Goal: Navigation & Orientation: Find specific page/section

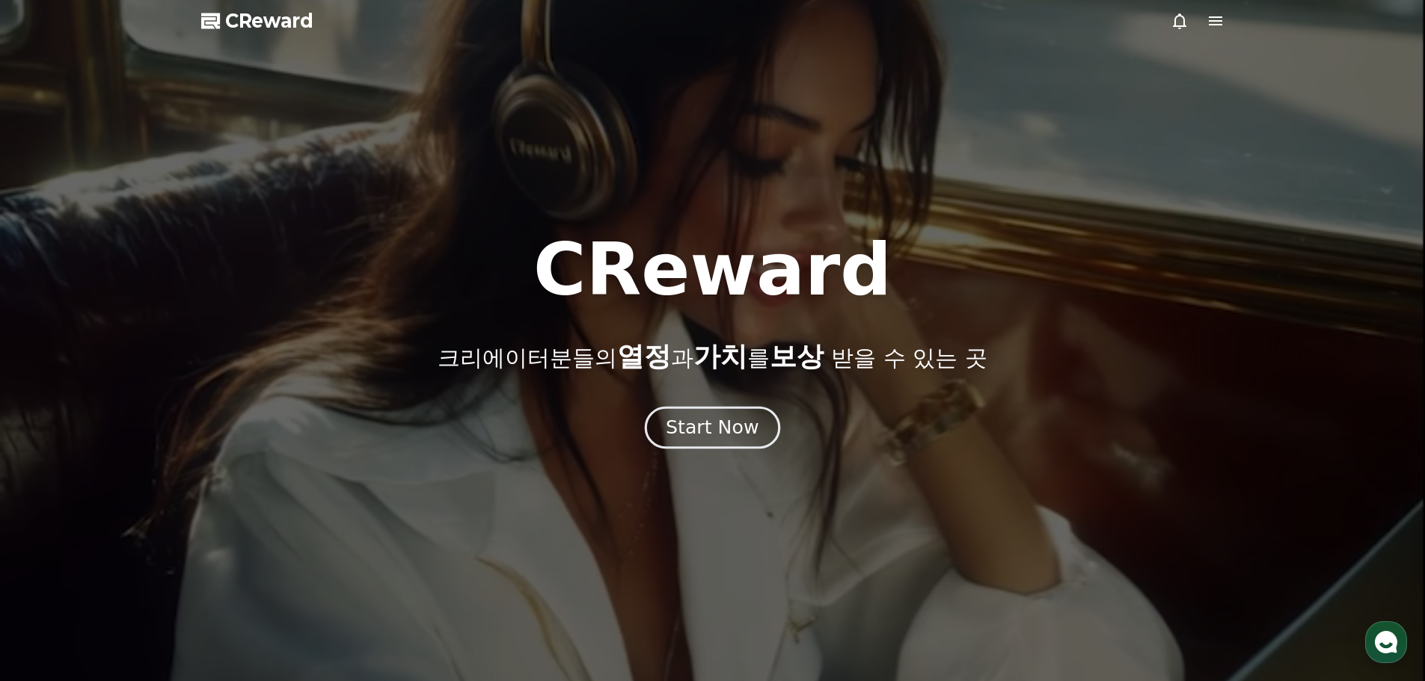
click at [701, 422] on div "Start Now" at bounding box center [712, 427] width 93 height 25
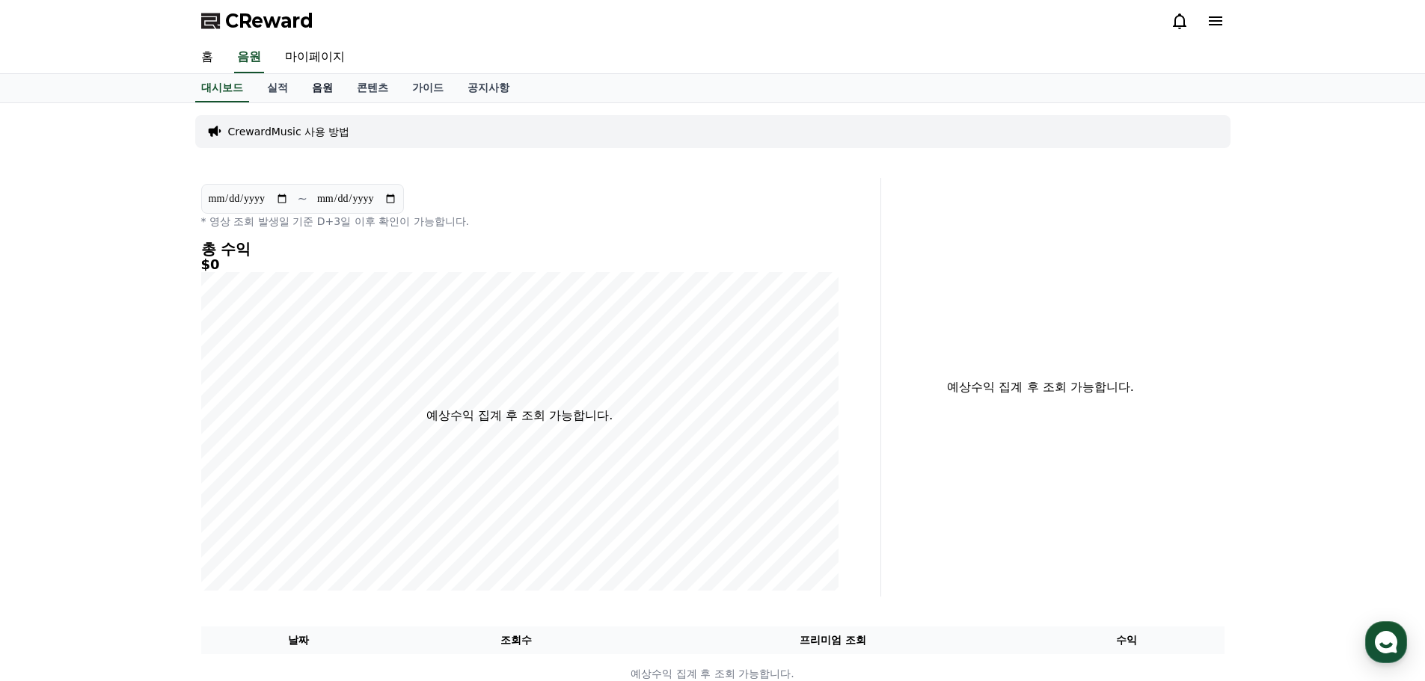
click at [325, 92] on link "음원" at bounding box center [322, 88] width 45 height 28
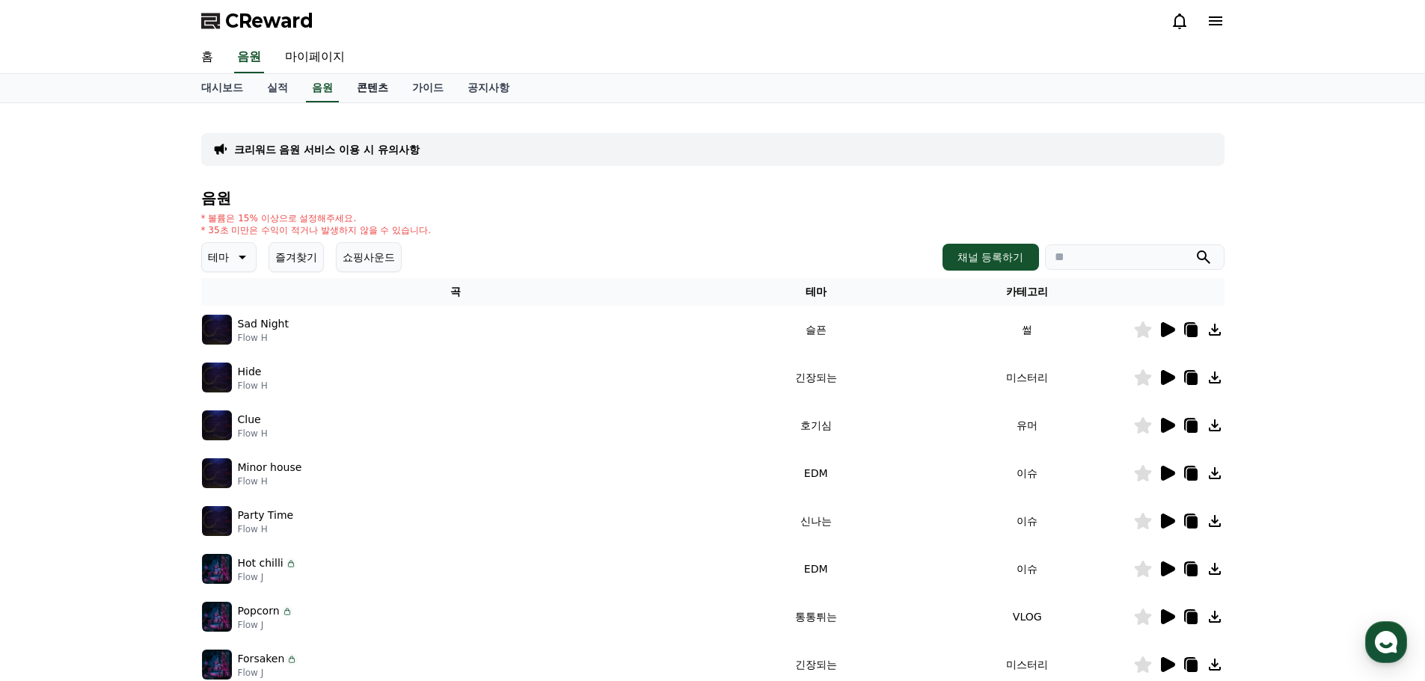
click at [378, 90] on link "콘텐츠" at bounding box center [372, 88] width 55 height 28
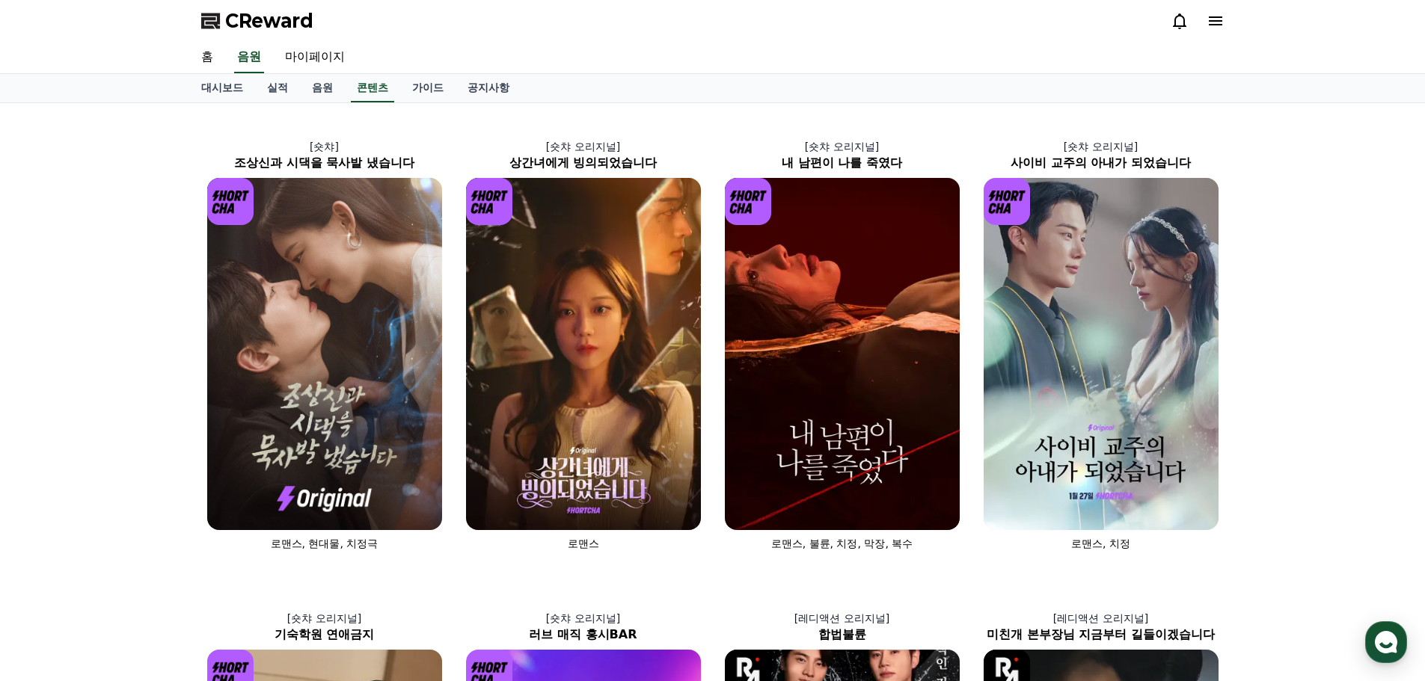
click at [1181, 25] on icon at bounding box center [1180, 21] width 18 height 18
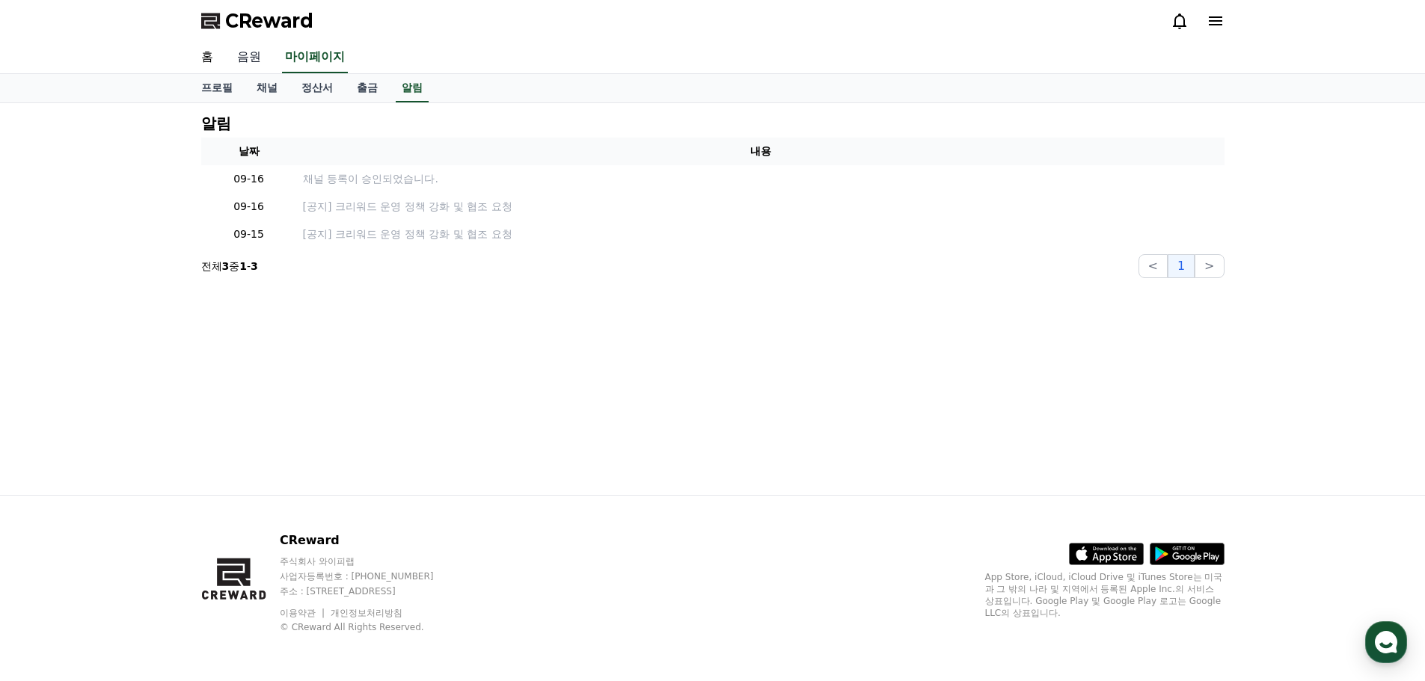
click at [248, 58] on link "음원" at bounding box center [249, 57] width 48 height 31
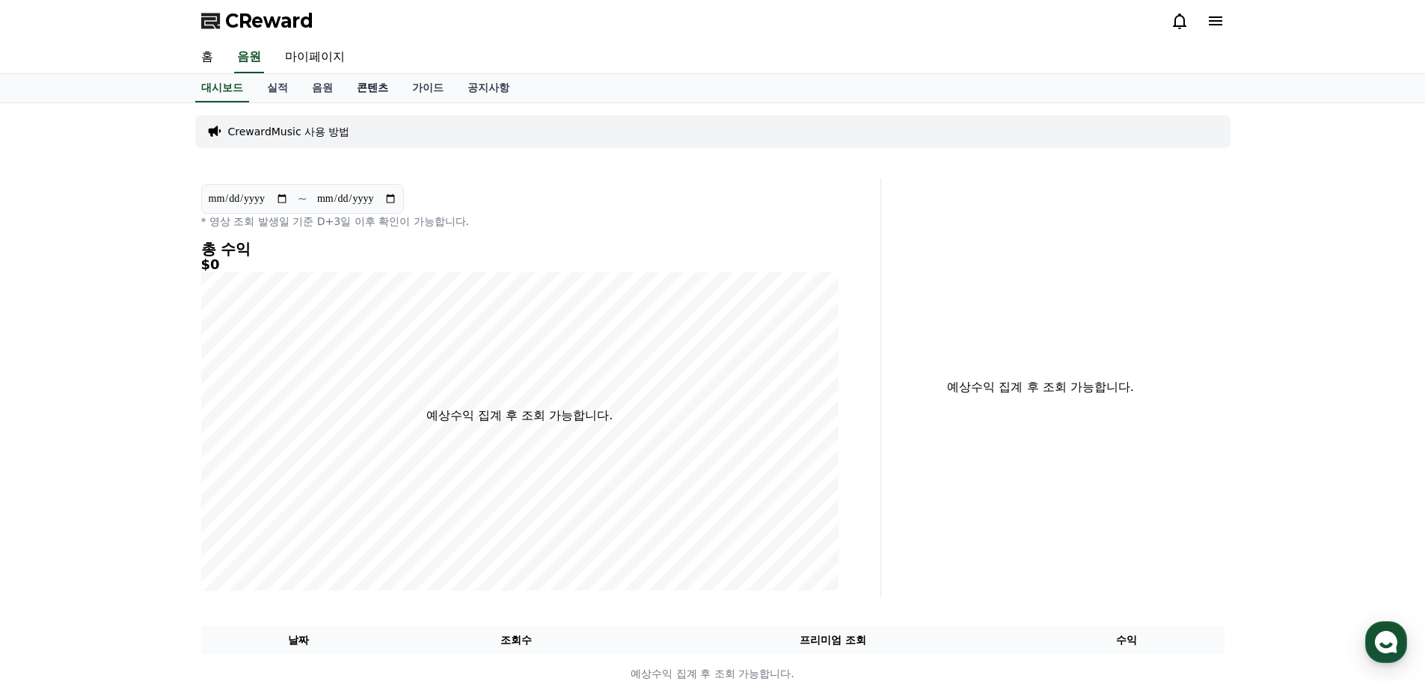
click at [375, 82] on link "콘텐츠" at bounding box center [372, 88] width 55 height 28
